Goal: Find specific page/section

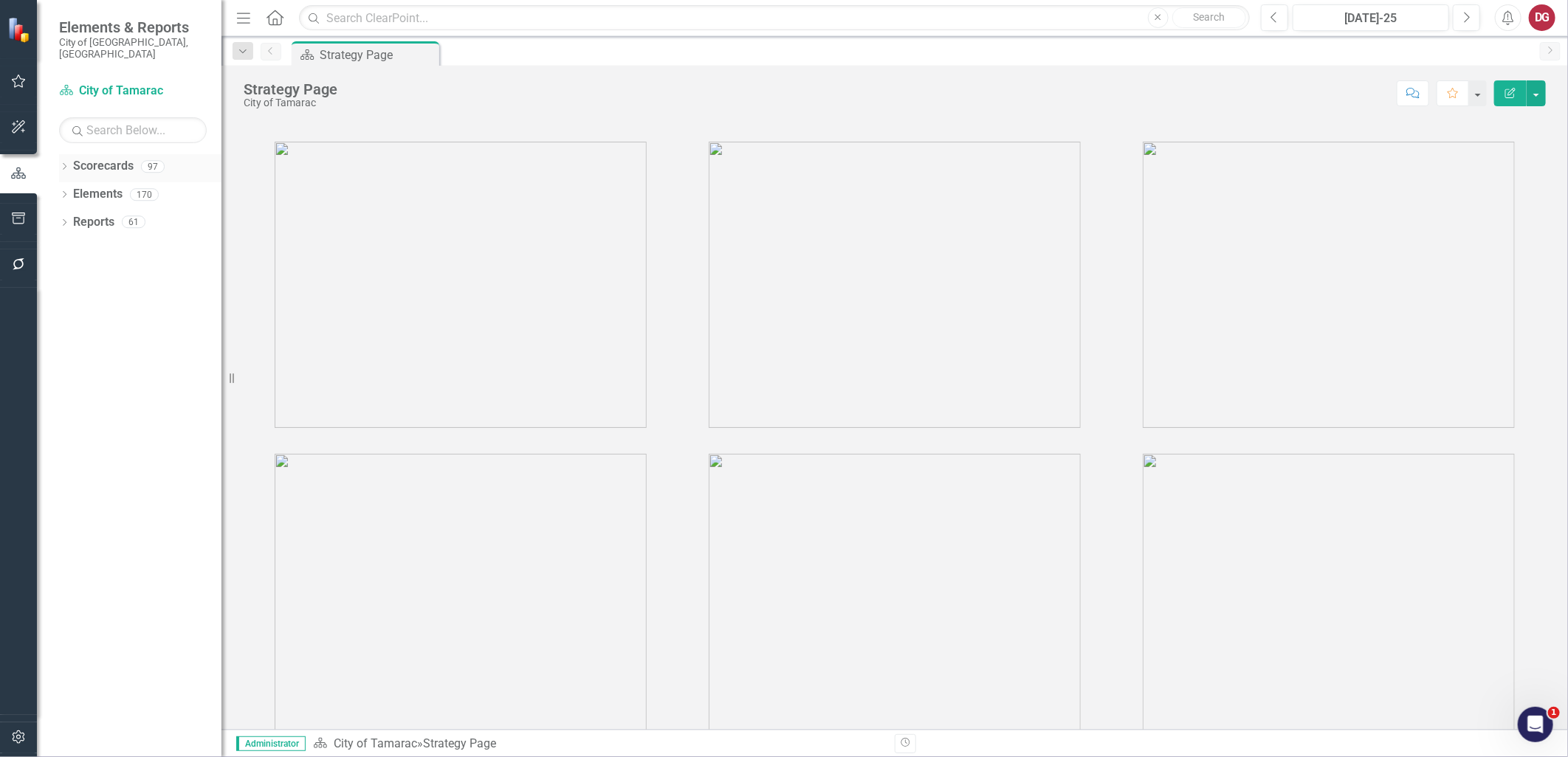
click at [61, 164] on icon "Dropdown" at bounding box center [64, 168] width 10 height 9
click at [78, 188] on div "Dropdown" at bounding box center [73, 194] width 14 height 13
click at [68, 164] on icon "Dropdown" at bounding box center [64, 168] width 10 height 9
click at [70, 189] on icon "Dropdown" at bounding box center [72, 194] width 11 height 9
